Goal: Task Accomplishment & Management: Complete application form

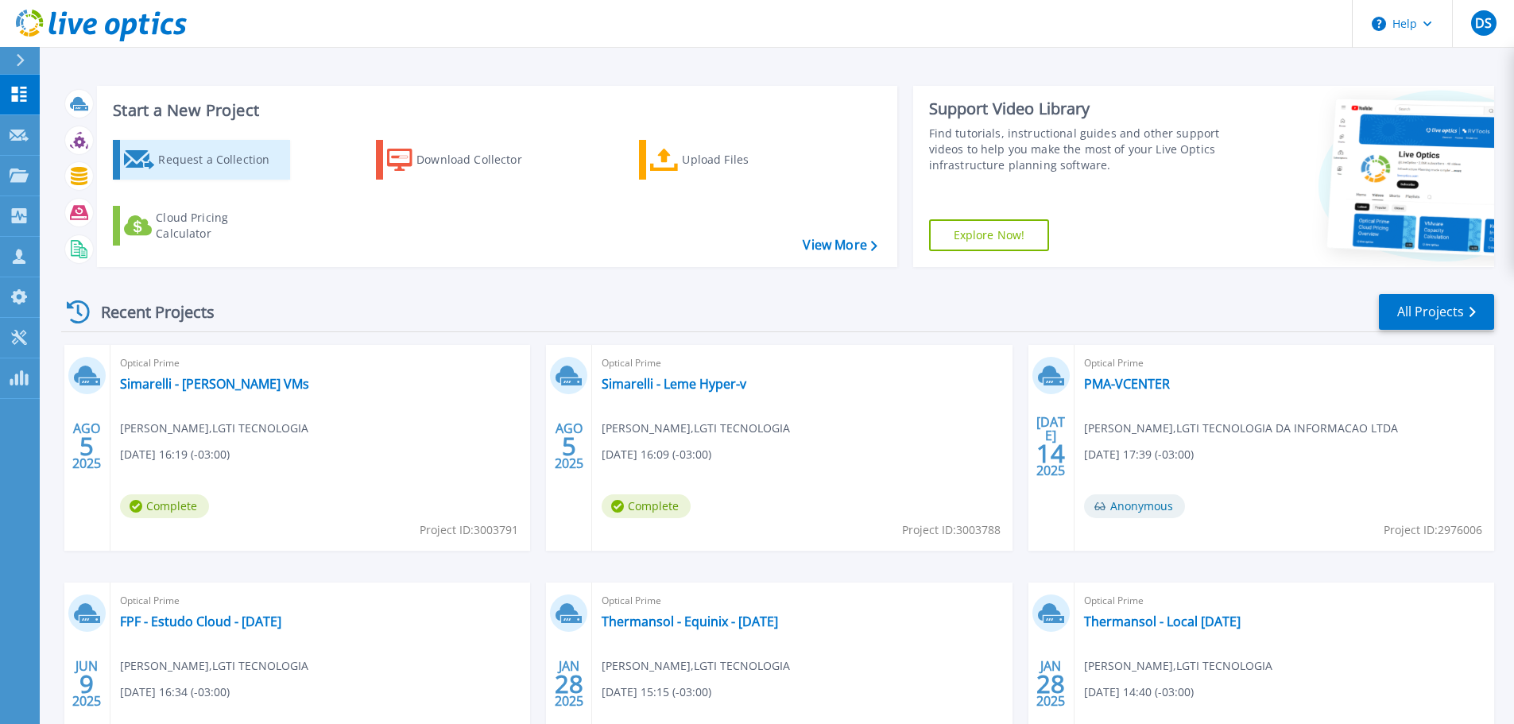
click at [238, 161] on div "Request a Collection" at bounding box center [221, 160] width 127 height 32
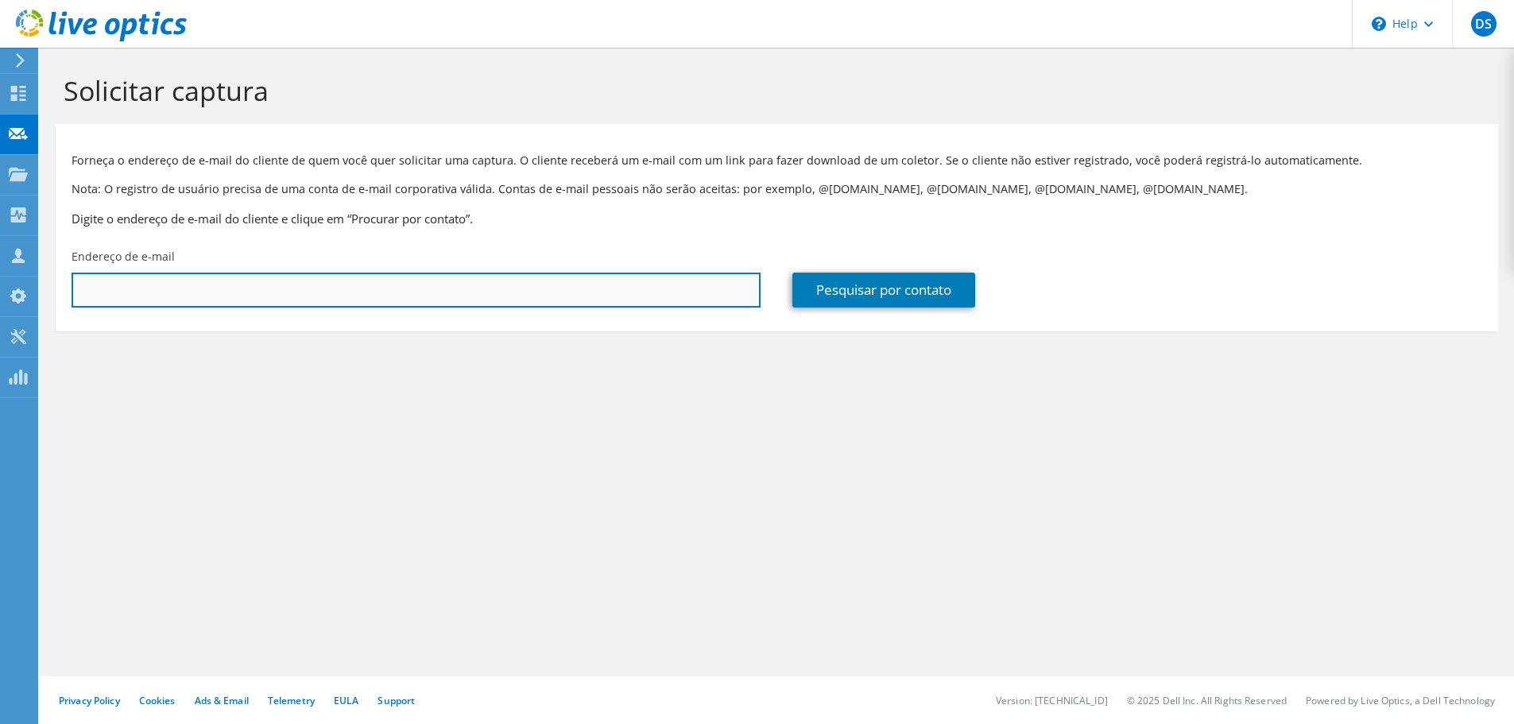
click at [192, 300] on input "text" at bounding box center [416, 290] width 689 height 35
type input "diego.silva@adoro.com.br"
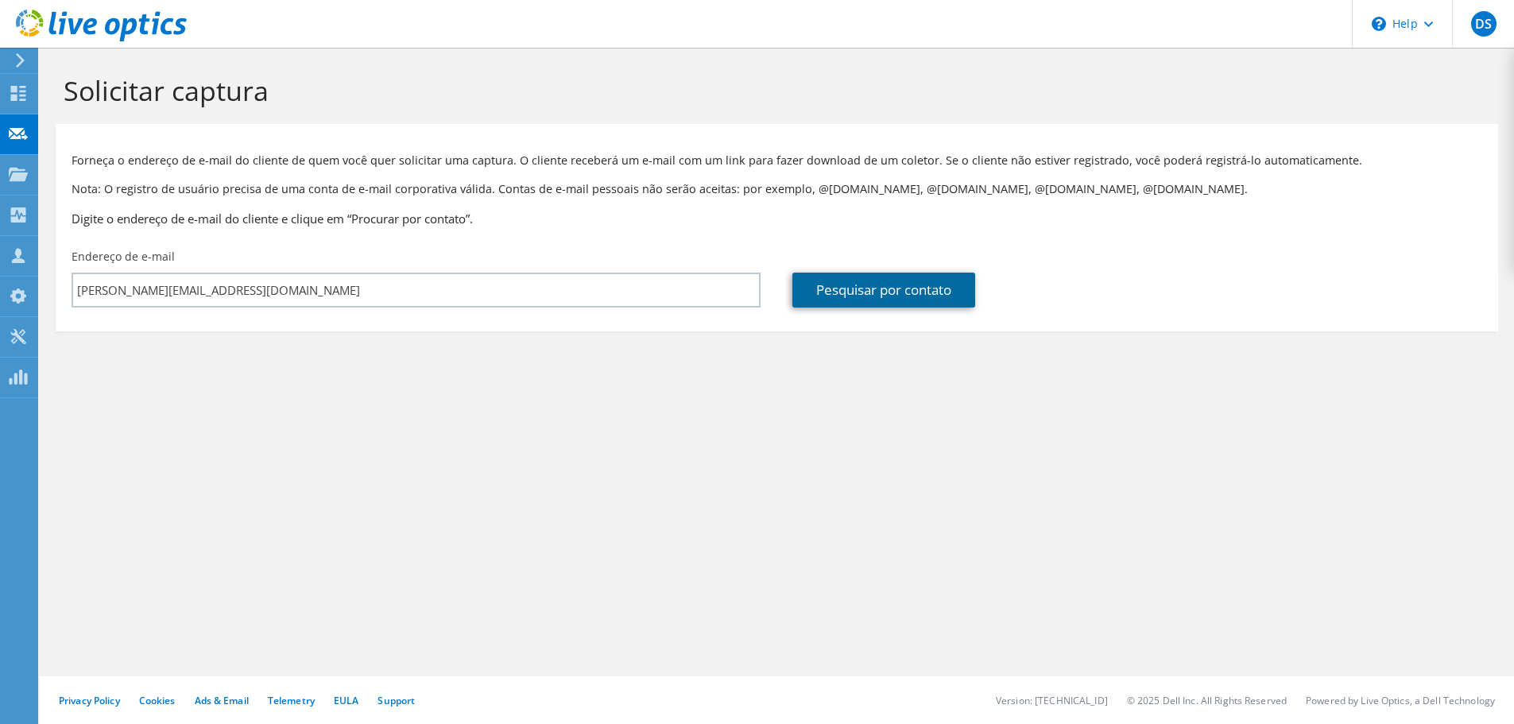
click at [862, 291] on link "Pesquisar por contato" at bounding box center [883, 290] width 183 height 35
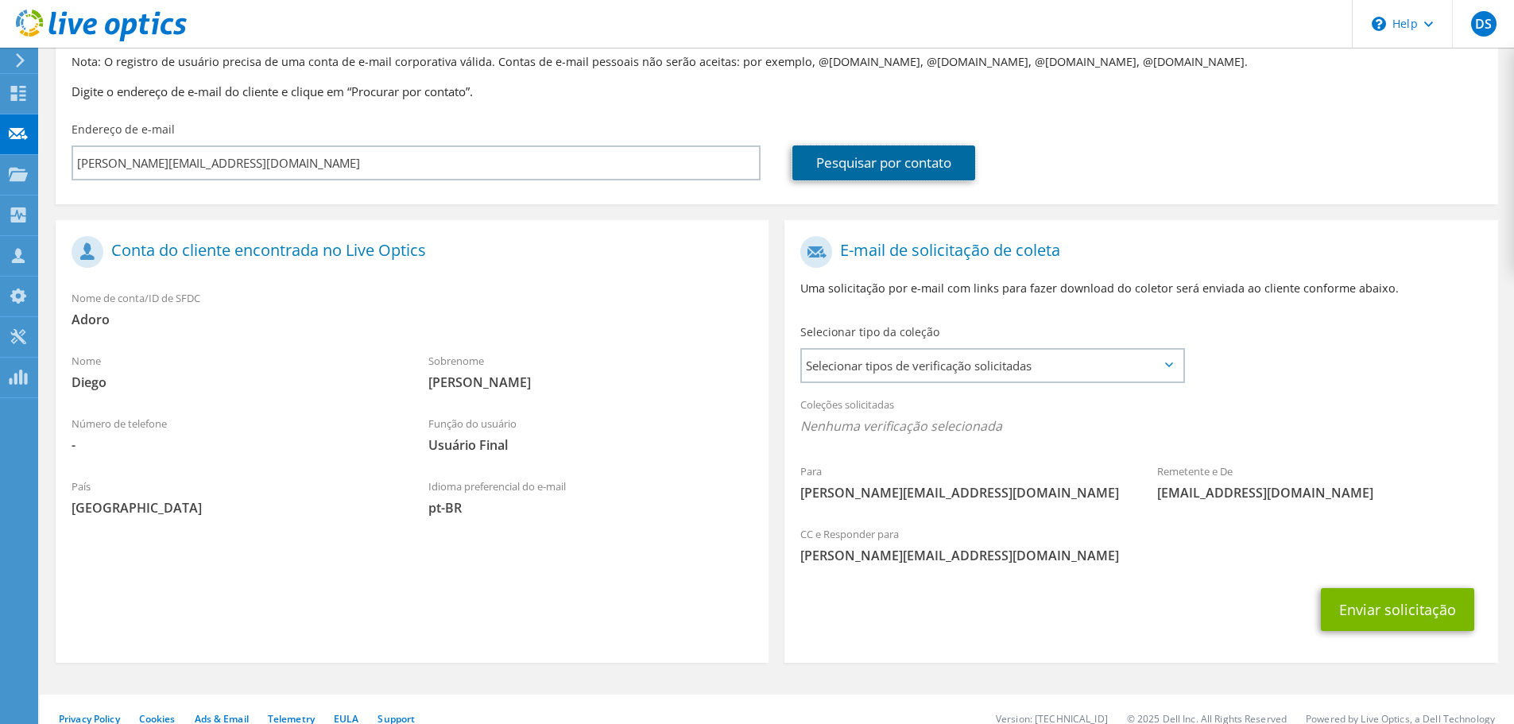
scroll to position [145, 0]
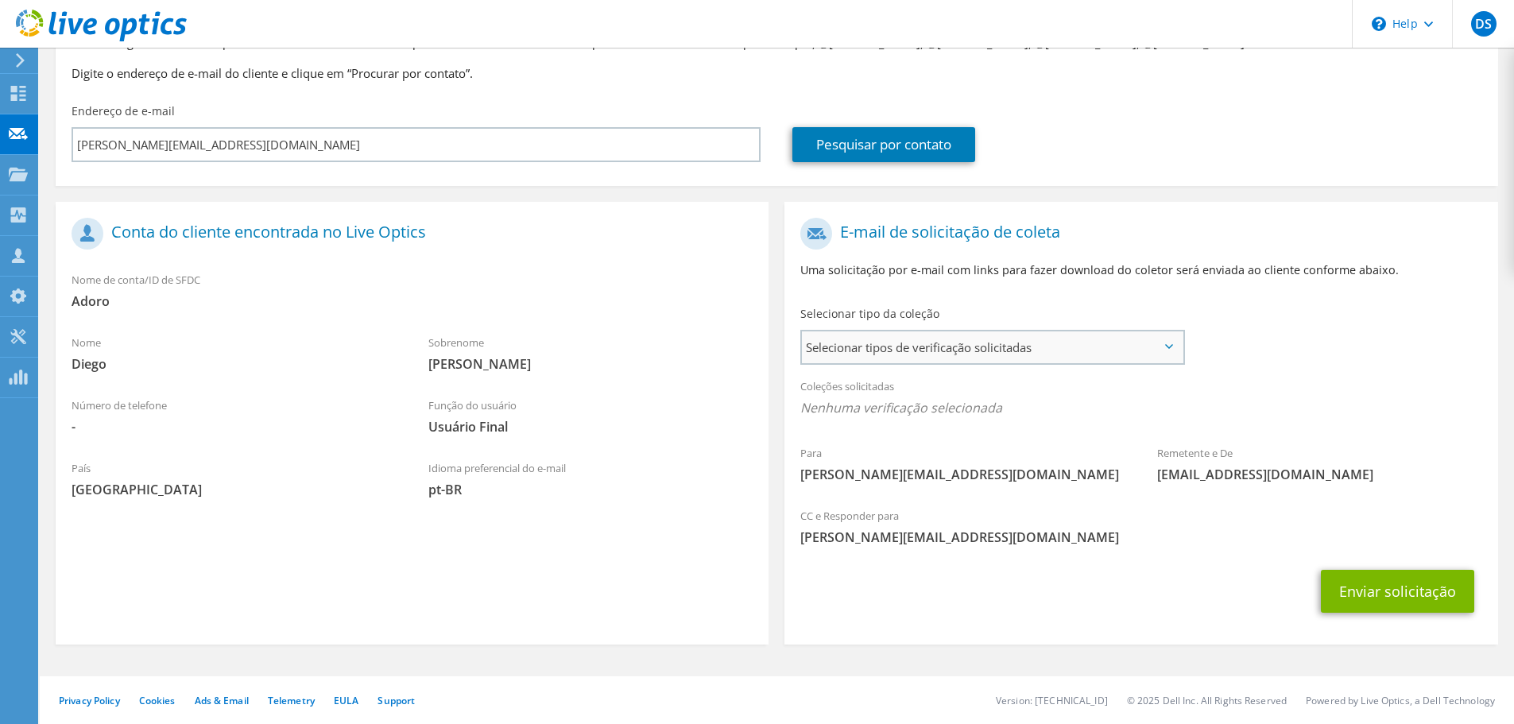
click at [872, 355] on span "Selecionar tipos de verificação solicitadas" at bounding box center [992, 347] width 381 height 32
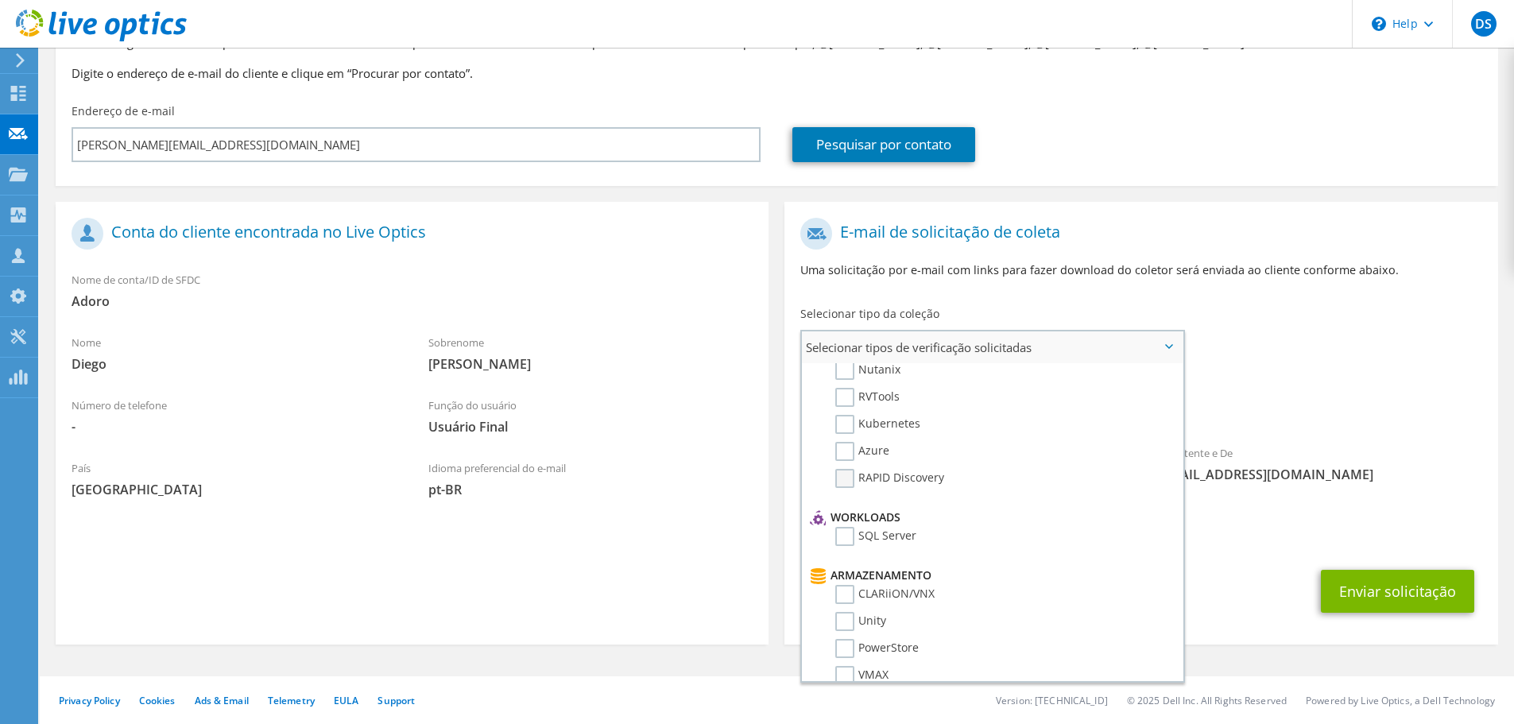
scroll to position [0, 0]
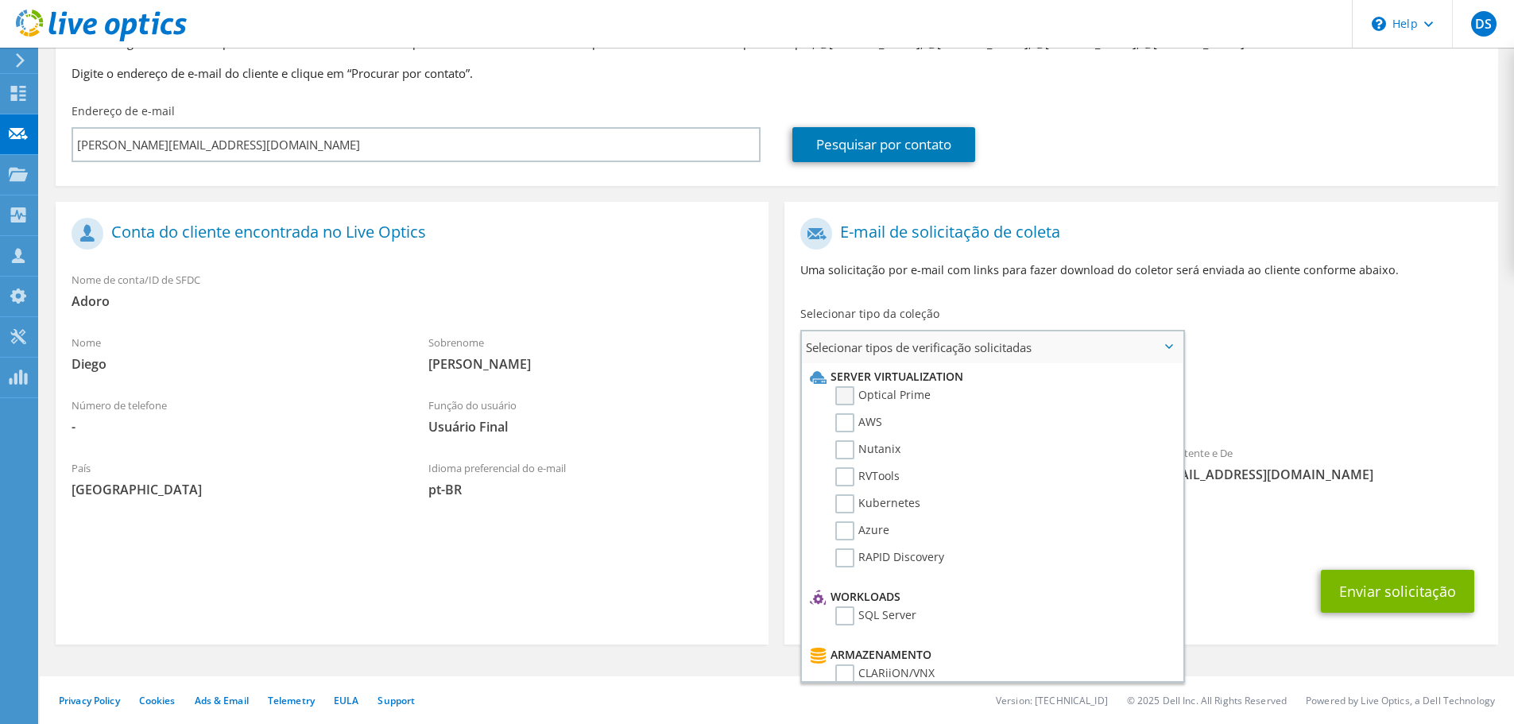
click at [850, 394] on label "Optical Prime" at bounding box center [882, 395] width 95 height 19
click at [0, 0] on input "Optical Prime" at bounding box center [0, 0] width 0 height 0
drag, startPoint x: 848, startPoint y: 479, endPoint x: 857, endPoint y: 478, distance: 8.8
click at [848, 479] on label "RVTools" at bounding box center [867, 476] width 64 height 19
click at [0, 0] on input "RVTools" at bounding box center [0, 0] width 0 height 0
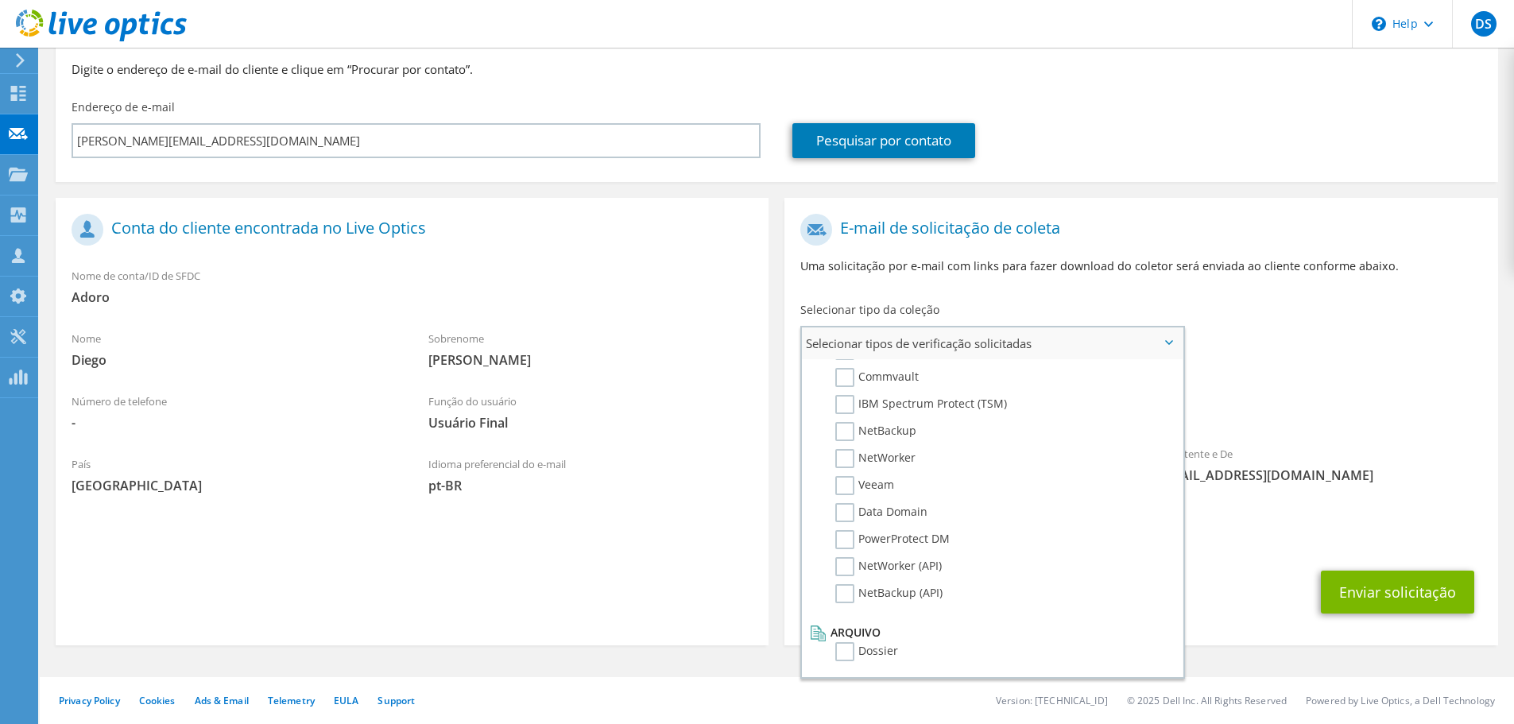
scroll to position [150, 0]
click at [1250, 533] on span "[PERSON_NAME][EMAIL_ADDRESS][PERSON_NAME][DOMAIN_NAME]" at bounding box center [1140, 537] width 681 height 17
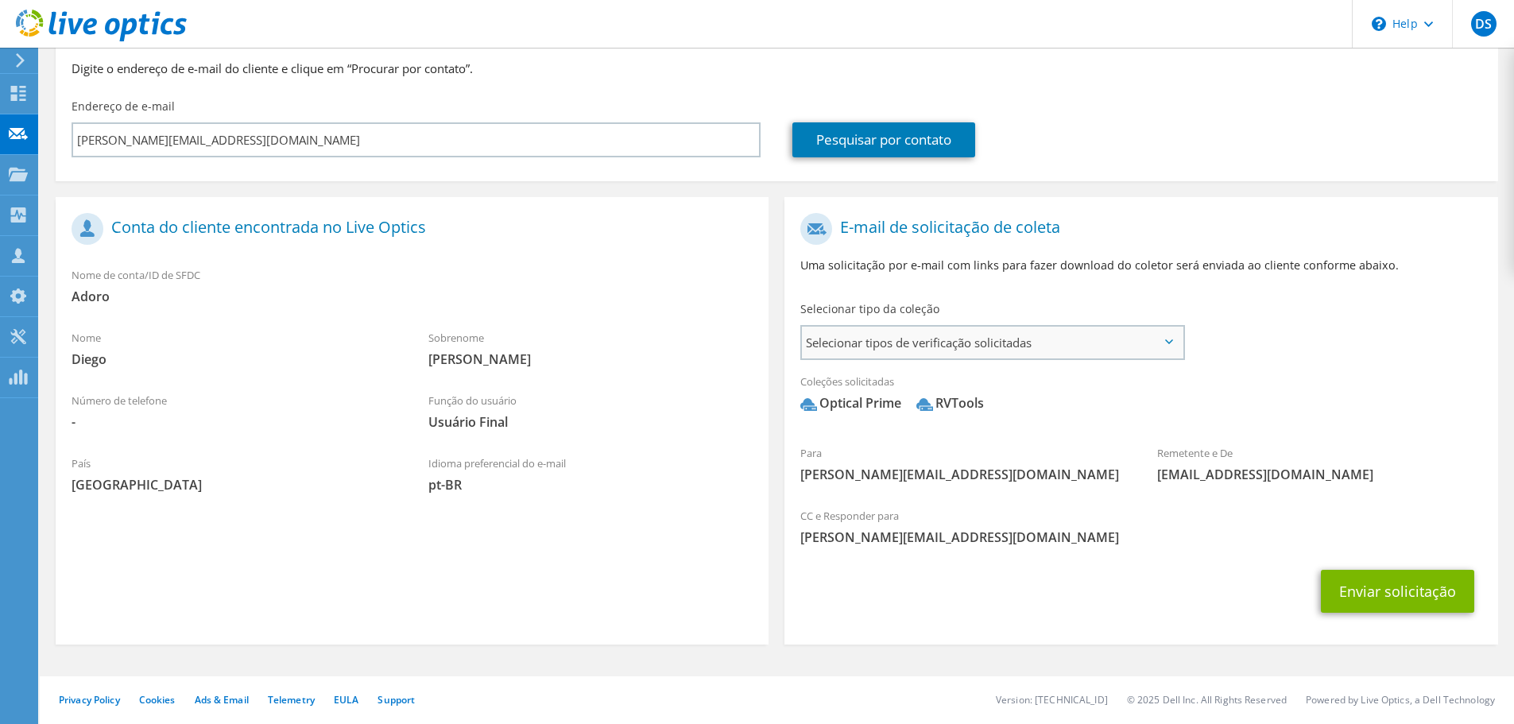
click at [983, 345] on span "Selecionar tipos de verificação solicitadas" at bounding box center [992, 343] width 381 height 32
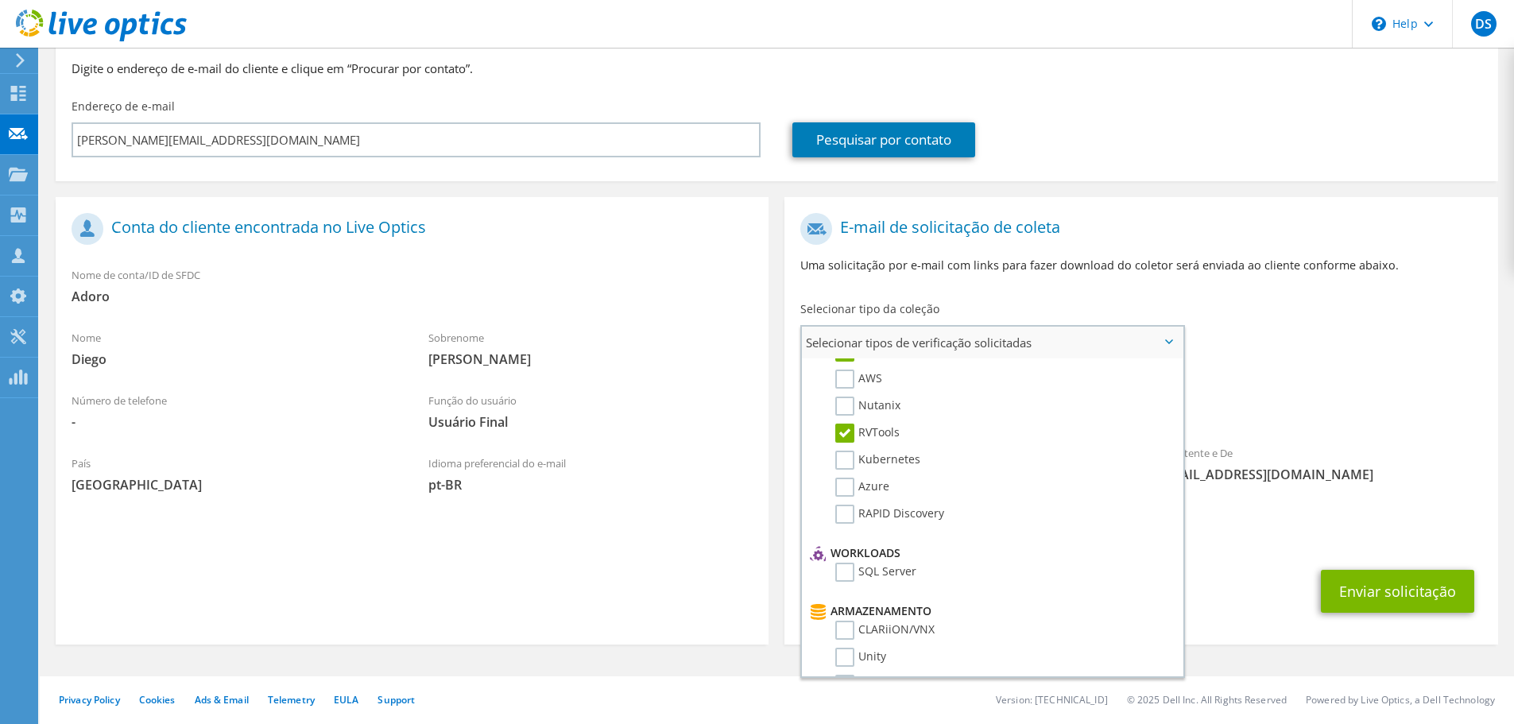
scroll to position [0, 0]
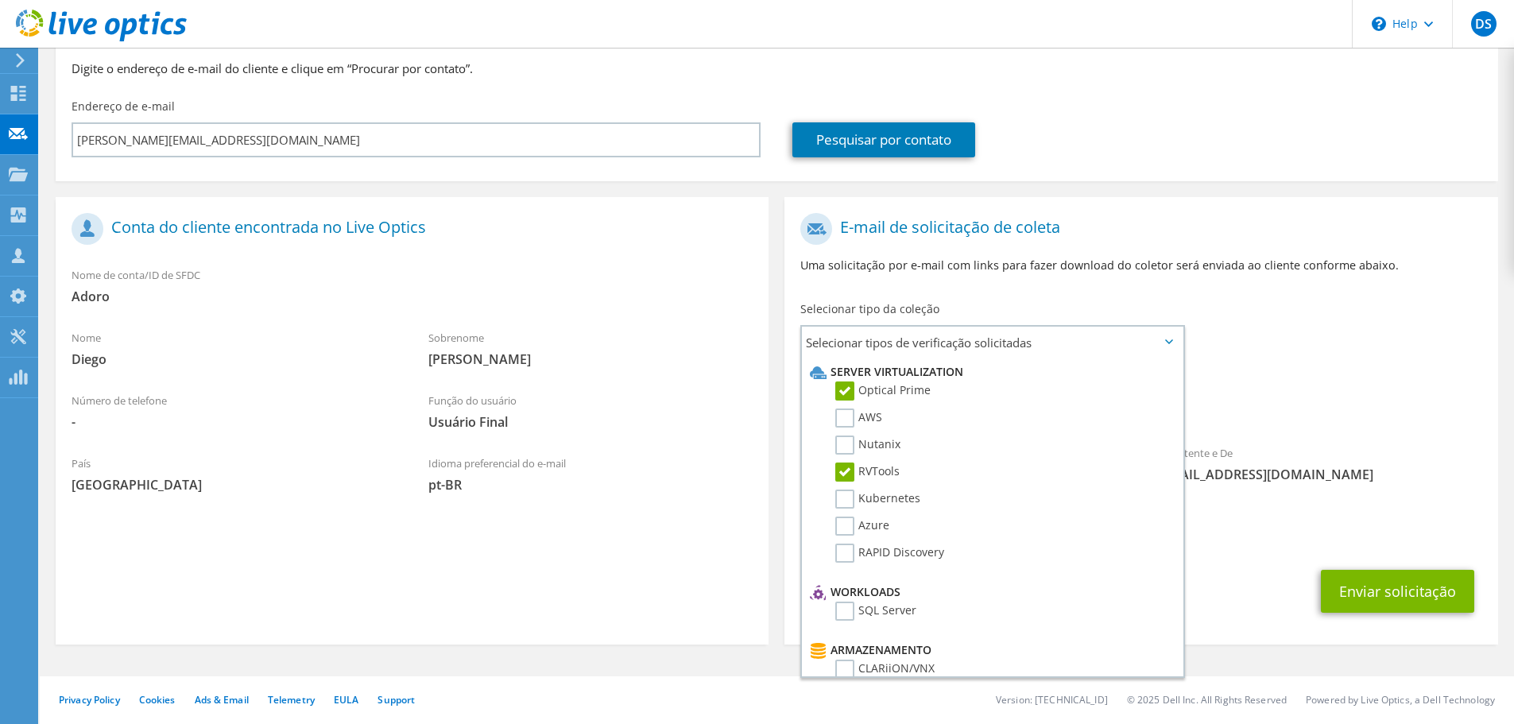
drag, startPoint x: 1374, startPoint y: 389, endPoint x: 1386, endPoint y: 406, distance: 20.5
click at [1375, 390] on div "Coleções solicitadas Nenhuma verificação selecionada Optical Prime RVTools" at bounding box center [1141, 397] width 713 height 64
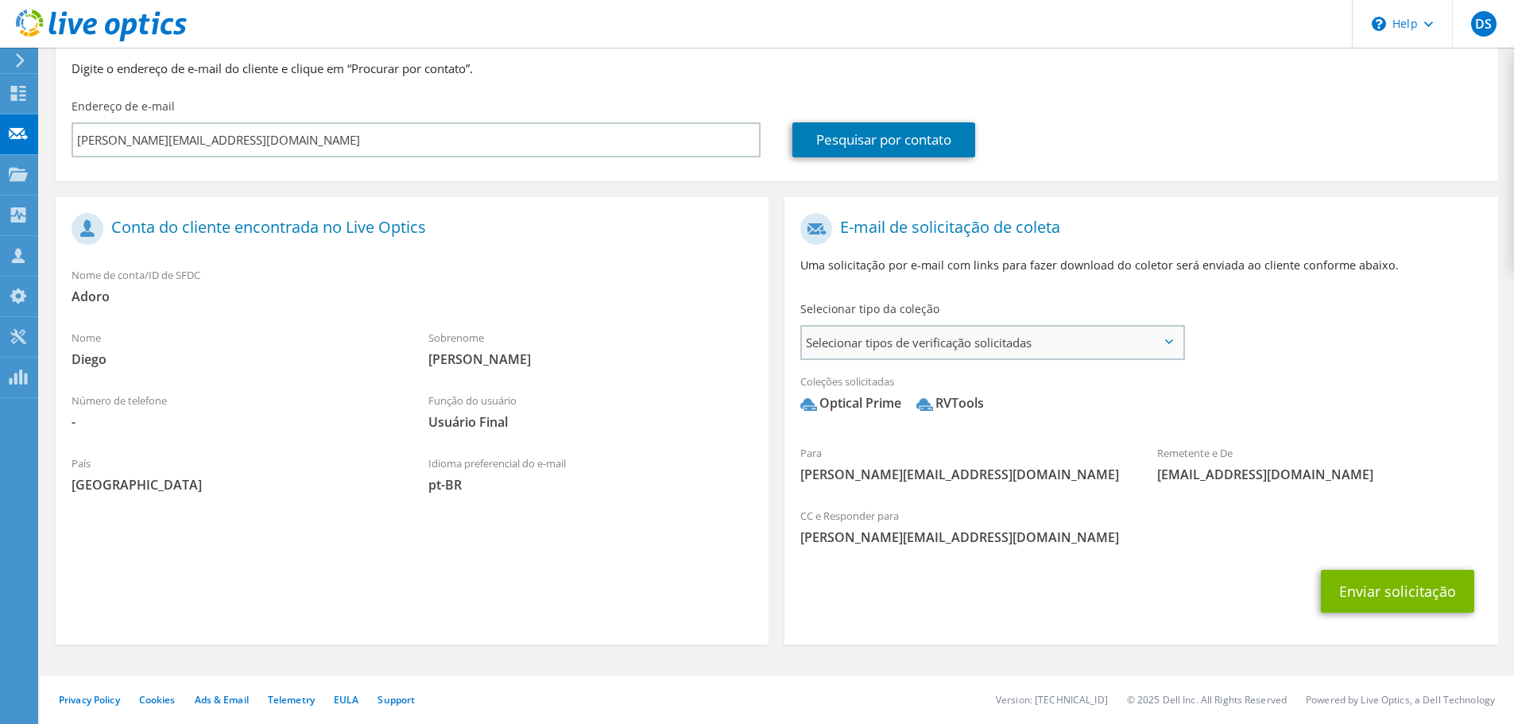
click at [1025, 330] on span "Selecionar tipos de verificação solicitadas" at bounding box center [992, 343] width 381 height 32
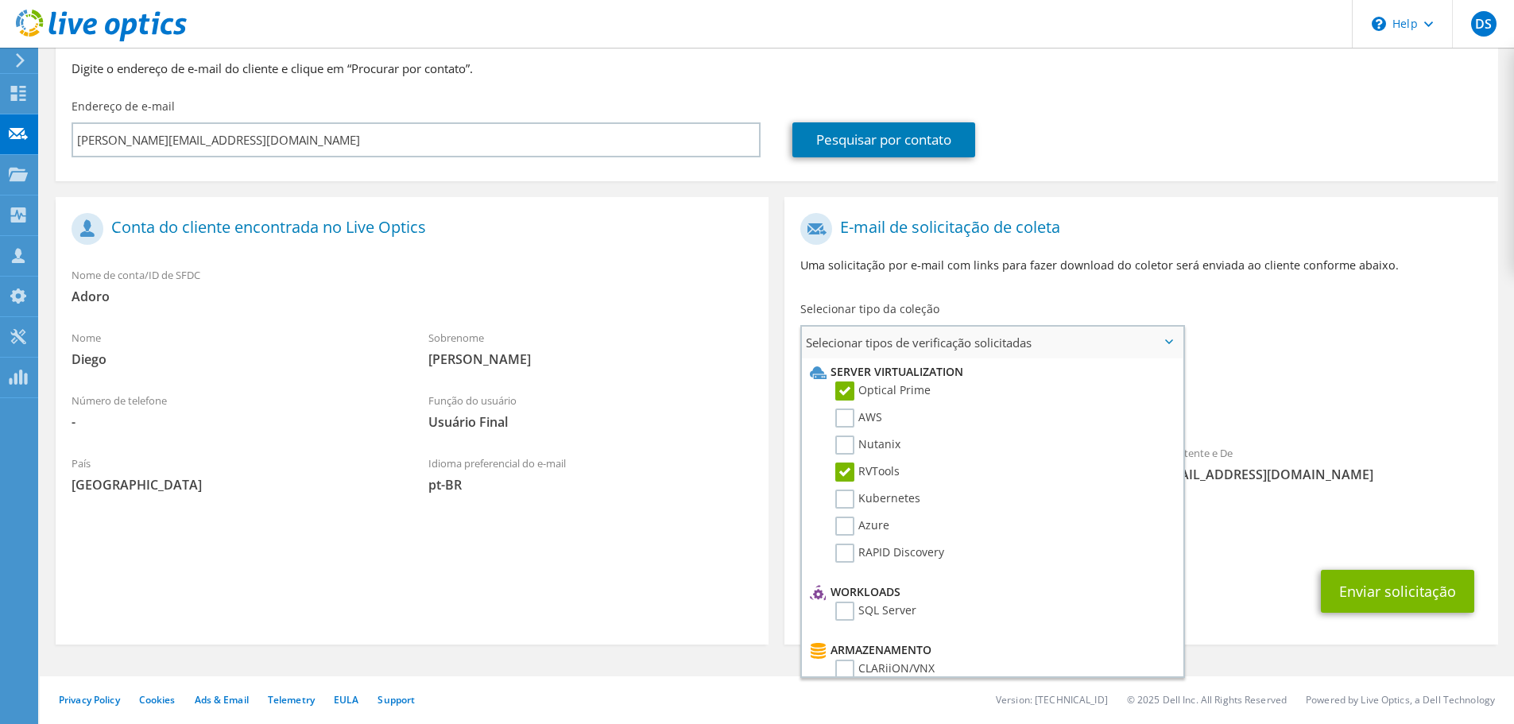
drag, startPoint x: 1025, startPoint y: 330, endPoint x: 1153, endPoint y: 381, distance: 137.0
click at [1025, 331] on span "Selecionar tipos de verificação solicitadas" at bounding box center [992, 343] width 381 height 32
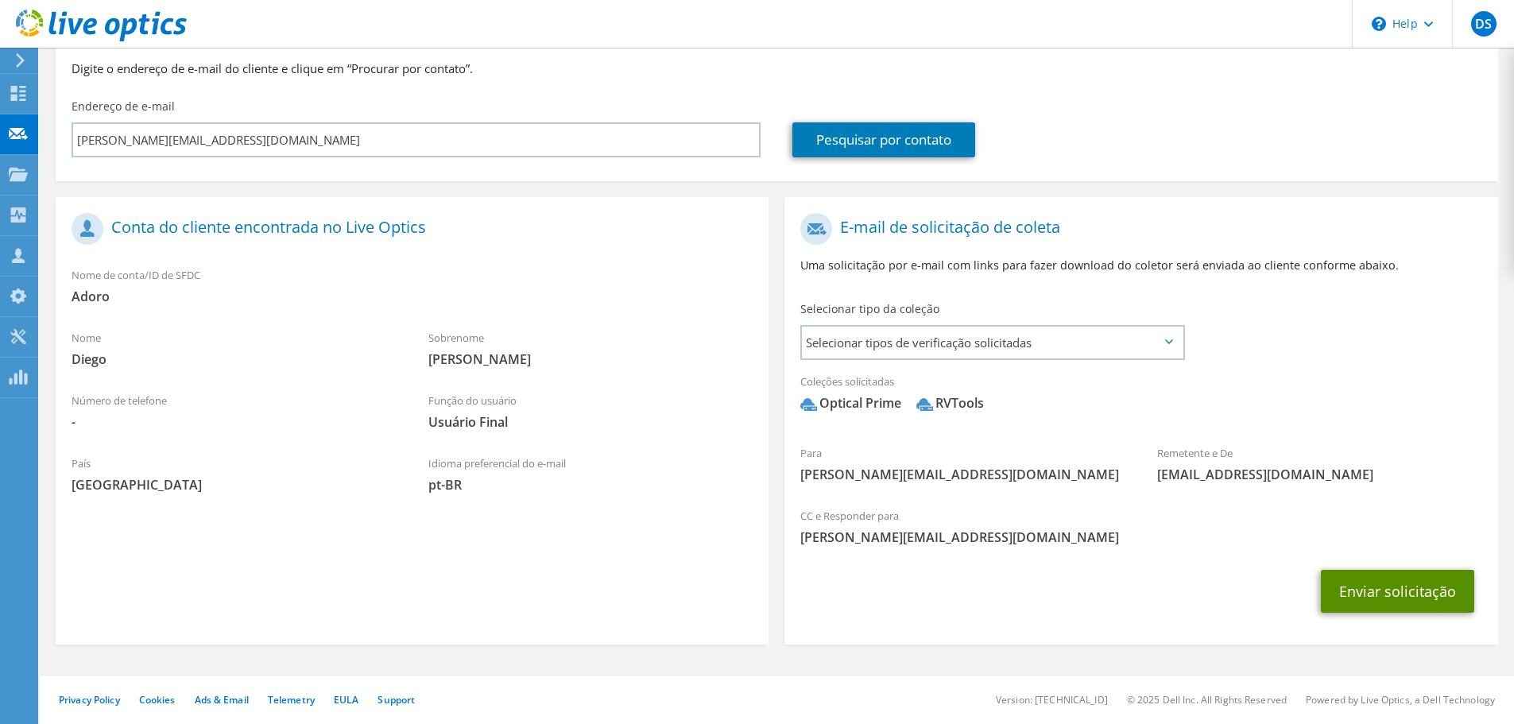
click at [1351, 595] on button "Enviar solicitação" at bounding box center [1397, 591] width 153 height 43
